Goal: Use online tool/utility: Utilize a website feature to perform a specific function

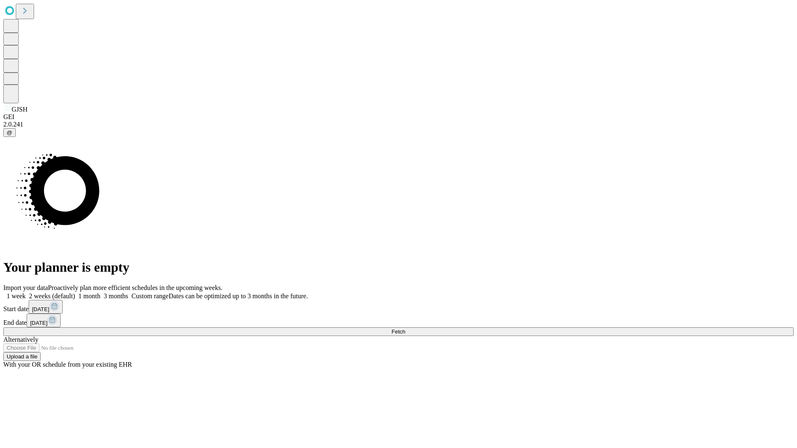
click at [405, 329] on span "Fetch" at bounding box center [399, 332] width 14 height 6
